Goal: Task Accomplishment & Management: Manage account settings

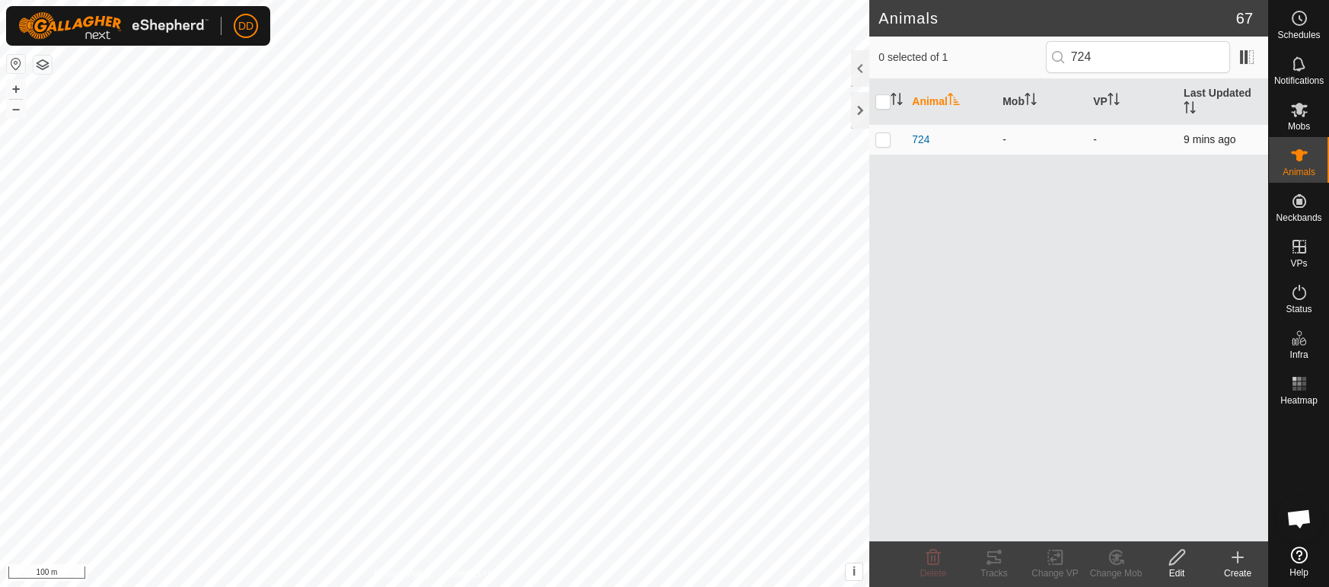
type input "724"
click at [886, 133] on p-checkbox at bounding box center [883, 139] width 15 height 12
checkbox input "true"
click at [1119, 566] on div "Change Mob" at bounding box center [1116, 573] width 61 height 14
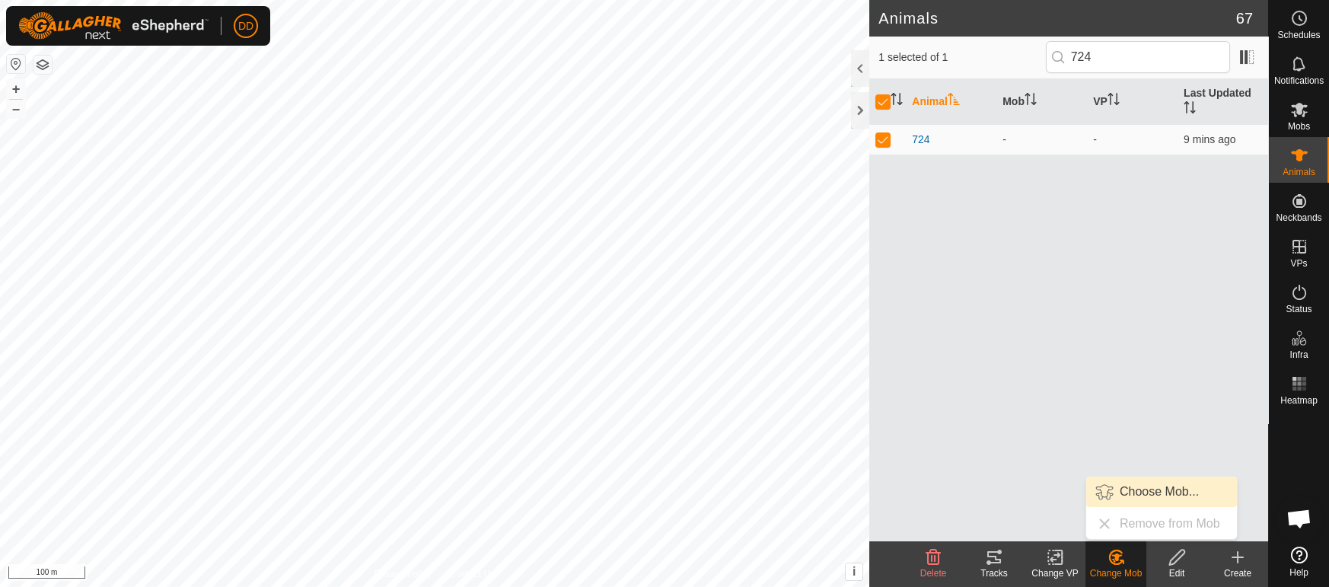
click at [1125, 491] on link "Choose Mob..." at bounding box center [1162, 492] width 151 height 30
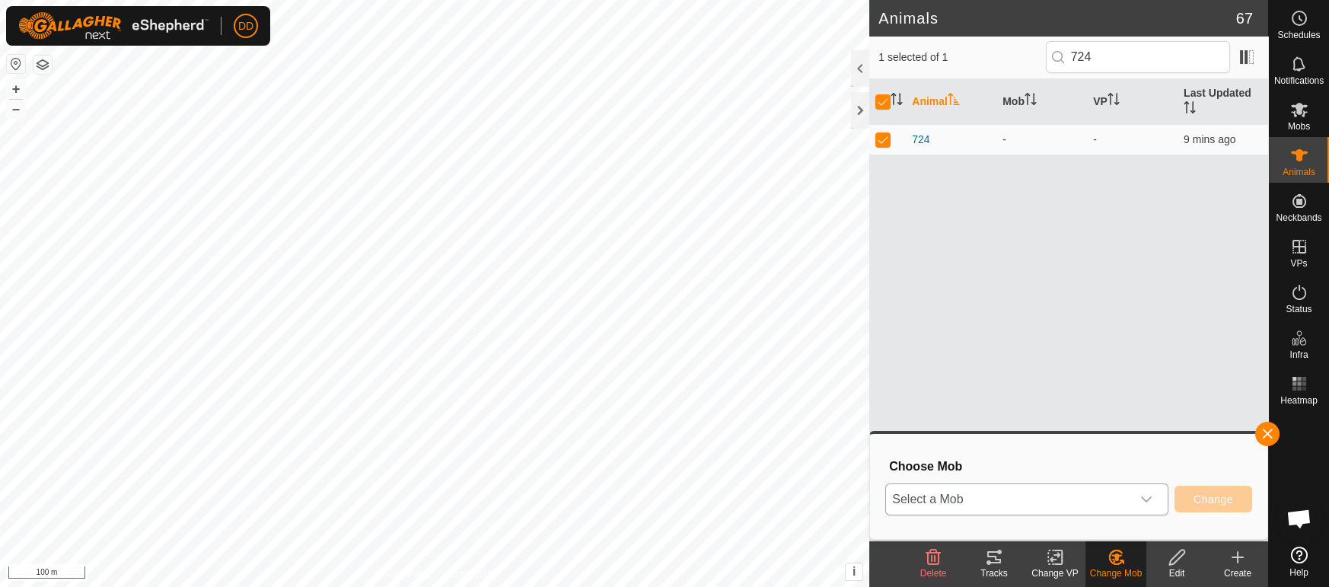
click at [1079, 503] on span "Select a Mob" at bounding box center [1008, 499] width 245 height 30
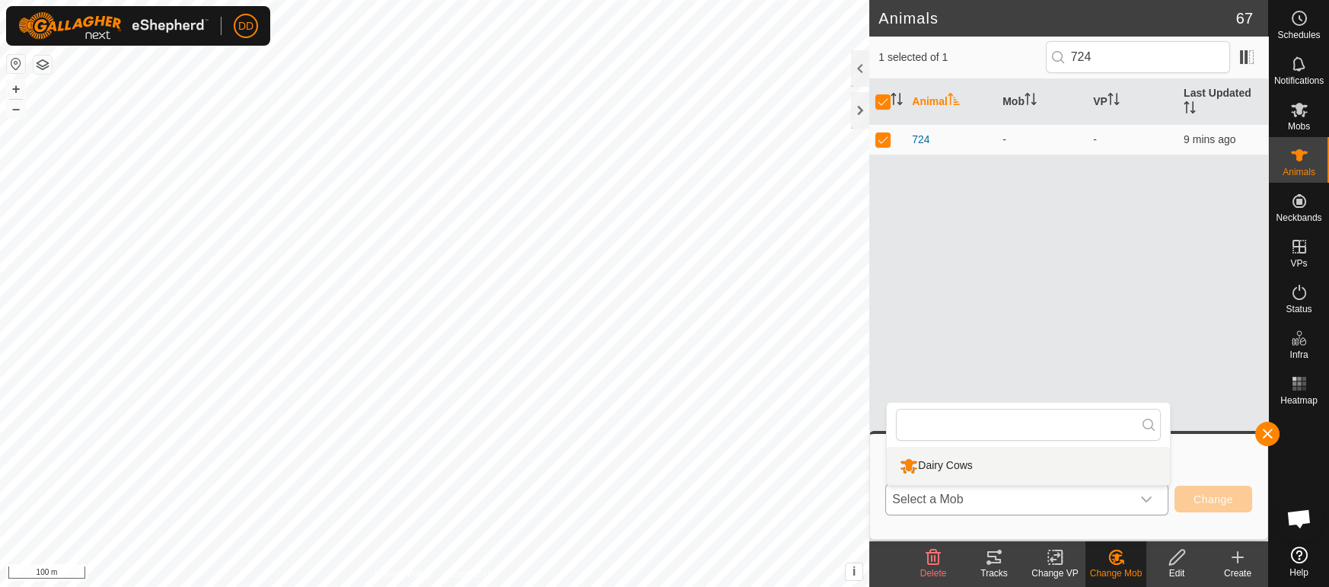
click at [982, 461] on li "Dairy Cows" at bounding box center [1028, 466] width 283 height 38
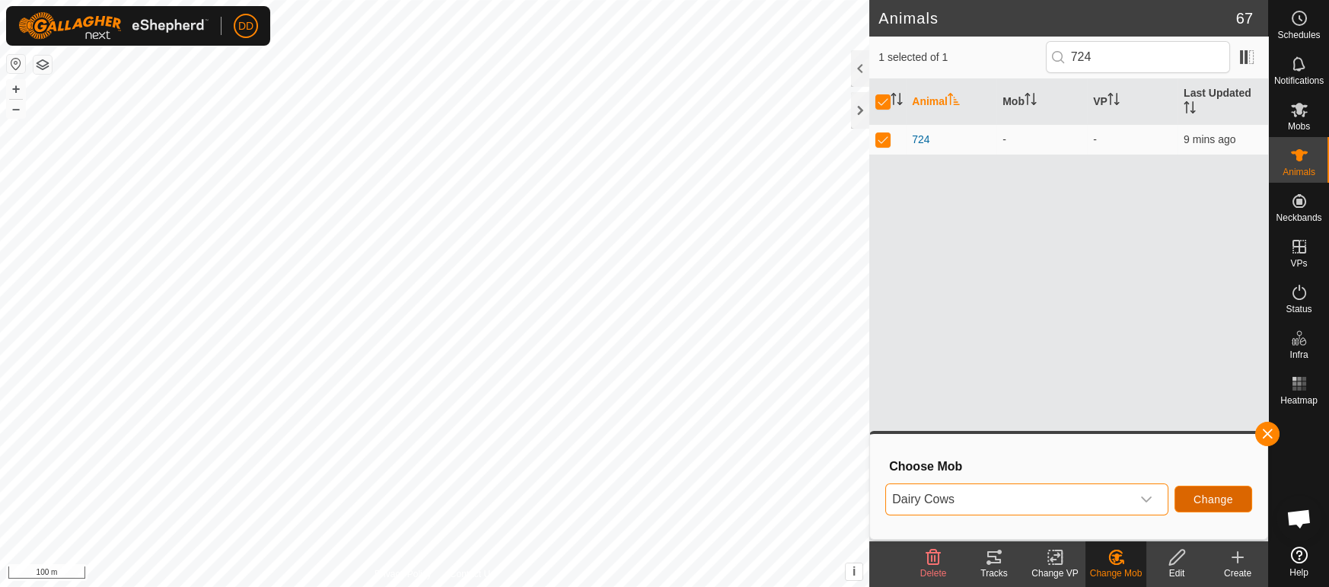
click at [1202, 499] on span "Change" at bounding box center [1214, 499] width 40 height 12
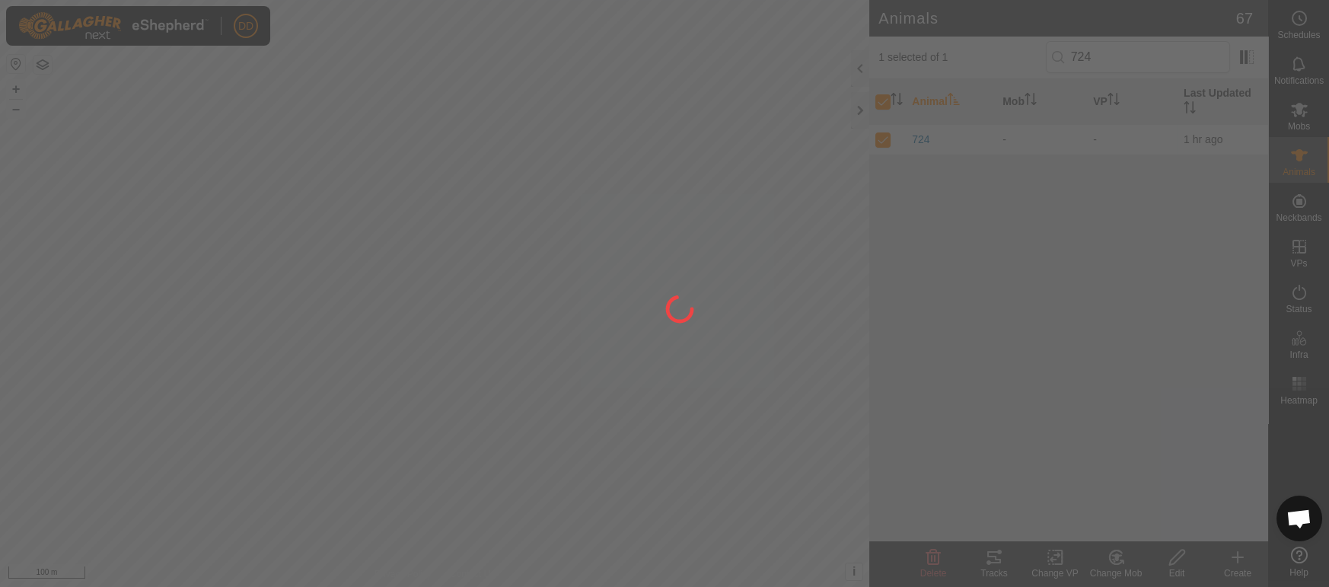
checkbox input "false"
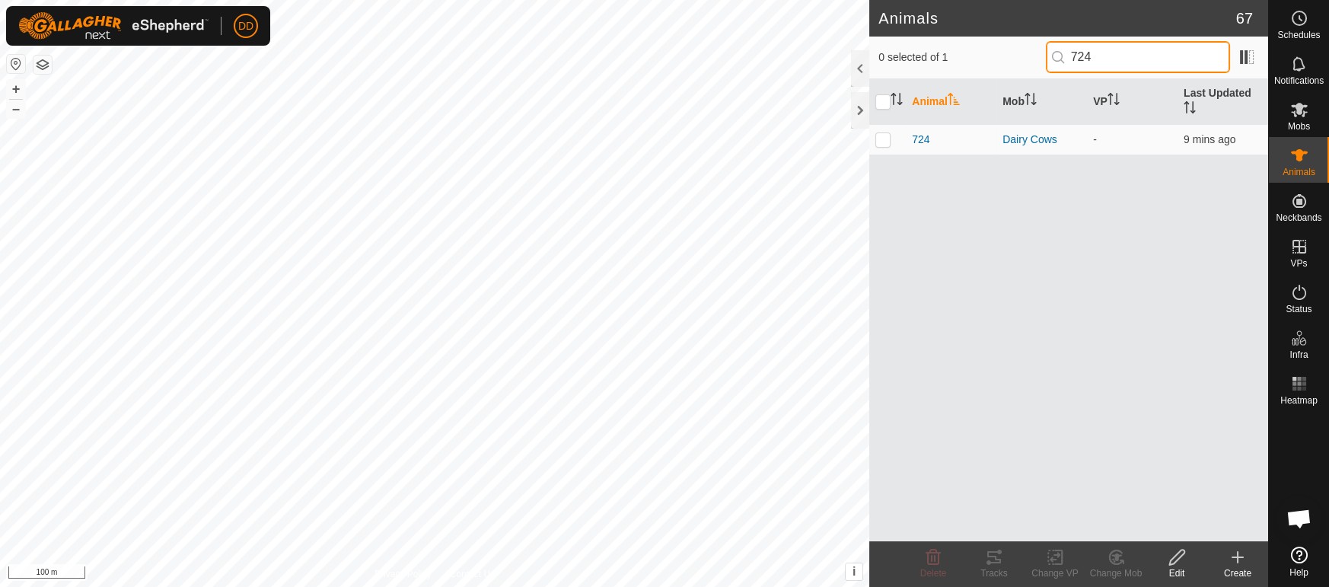
drag, startPoint x: 1170, startPoint y: 56, endPoint x: 962, endPoint y: 101, distance: 211.9
click at [962, 101] on div "0 selected of 1 724 Animal Mob VP Last Updated 724 Dairy Cows - 9 mins ago" at bounding box center [1069, 289] width 399 height 505
